Goal: Register for event/course

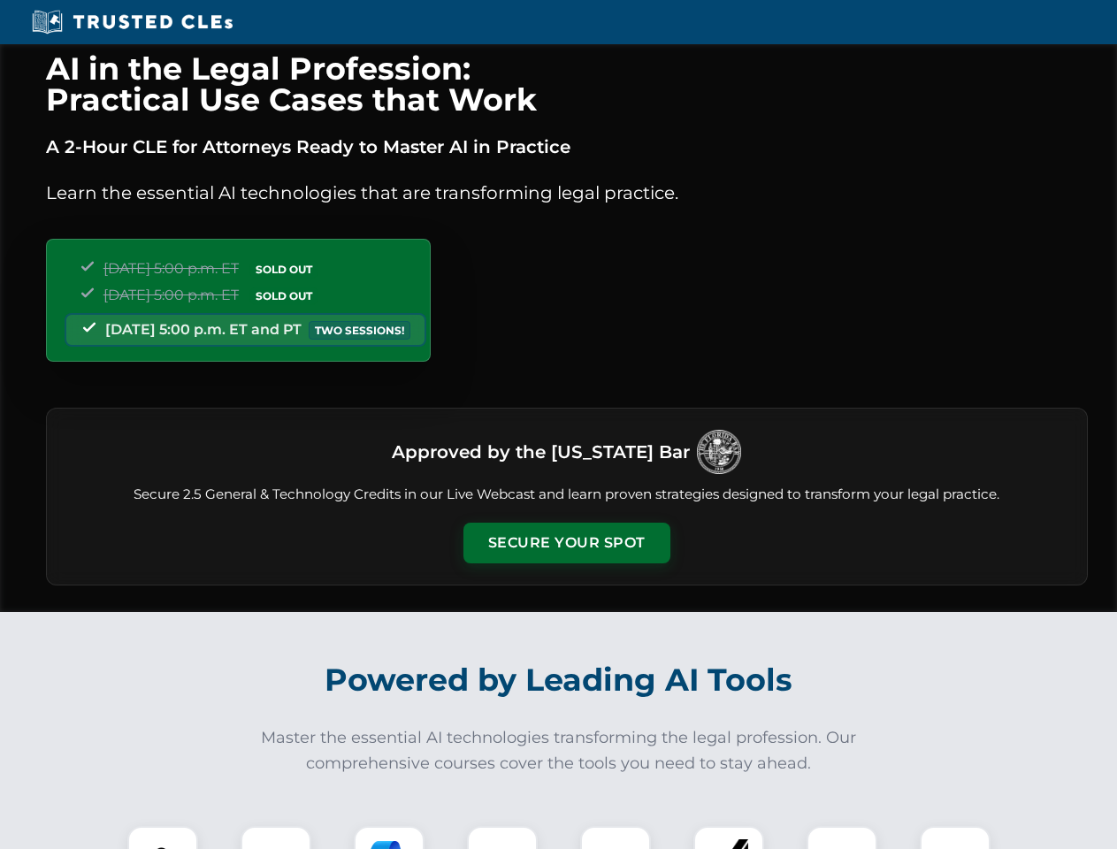
click at [566, 543] on button "Secure Your Spot" at bounding box center [567, 543] width 207 height 41
click at [163, 838] on img at bounding box center [162, 861] width 51 height 51
